Goal: Task Accomplishment & Management: Complete application form

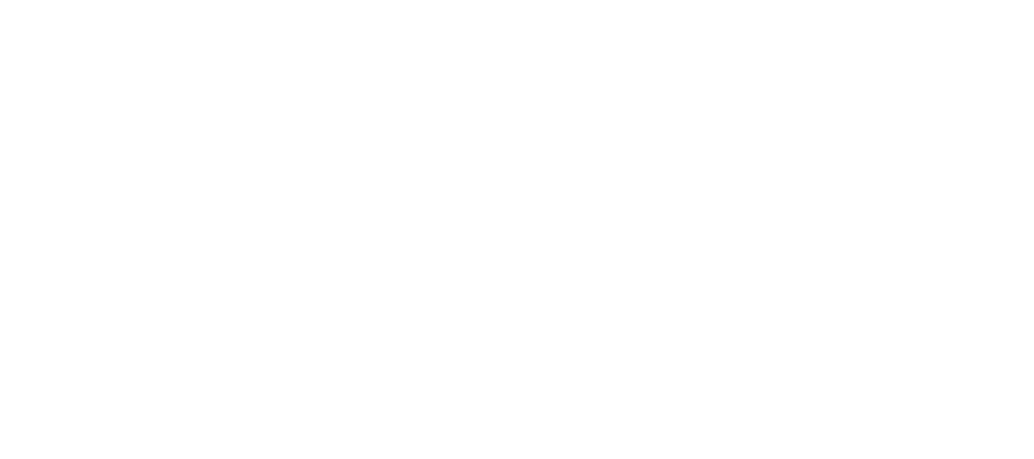
type input "[DATE]"
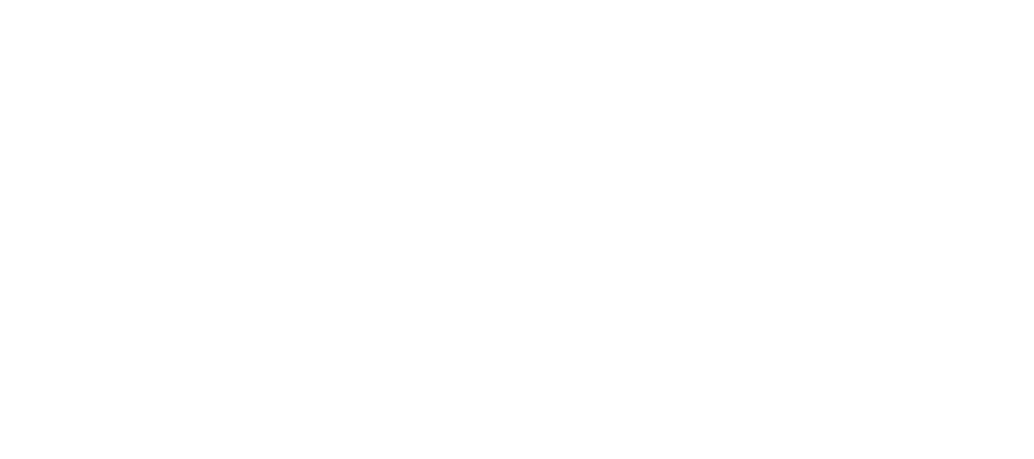
drag, startPoint x: 929, startPoint y: 285, endPoint x: 893, endPoint y: 285, distance: 35.6
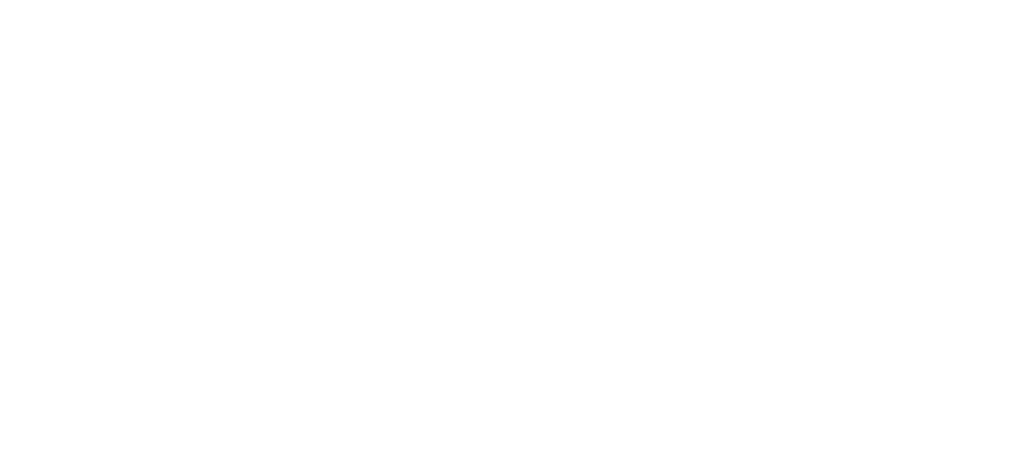
drag, startPoint x: 203, startPoint y: 286, endPoint x: 201, endPoint y: 272, distance: 14.5
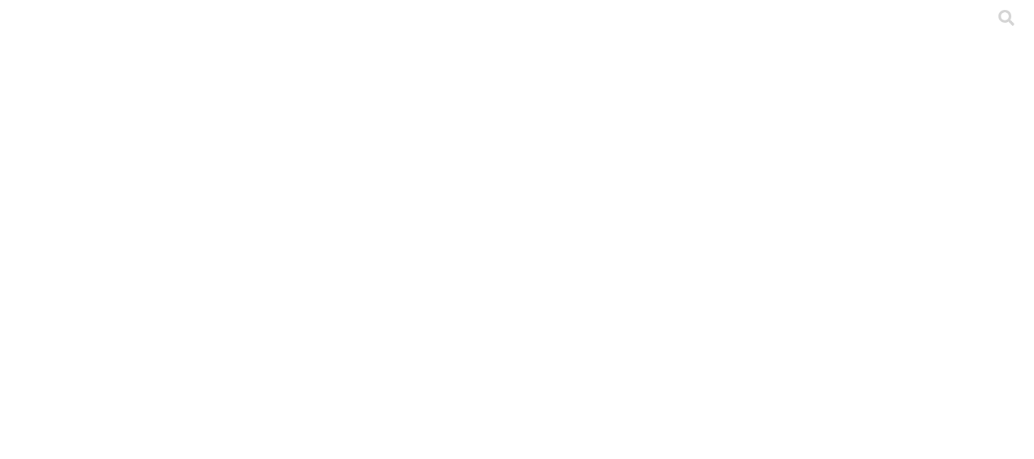
type input "[DATE]"
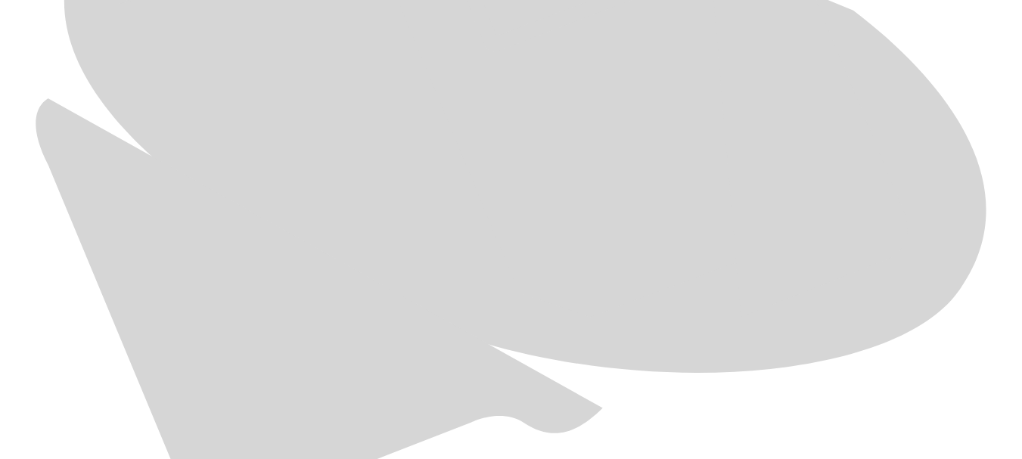
scroll to position [904, 0]
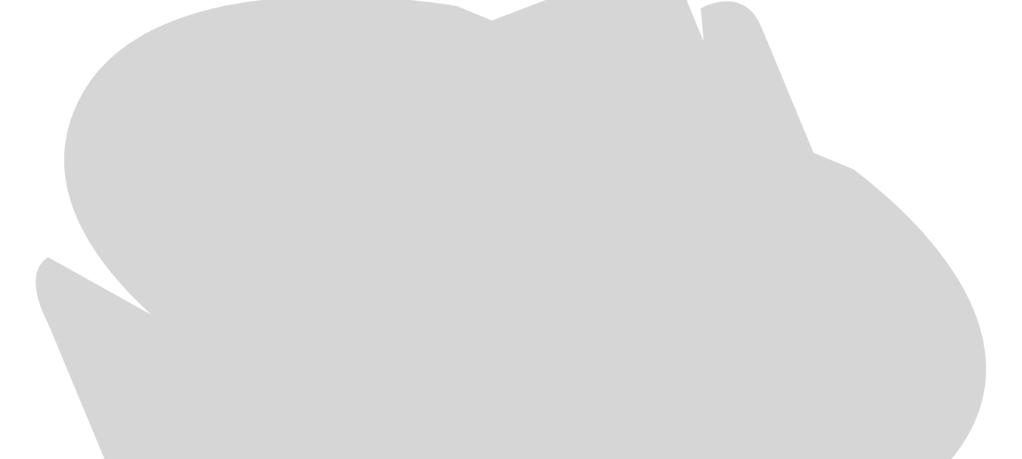
scroll to position [745, 0]
